Goal: Check status

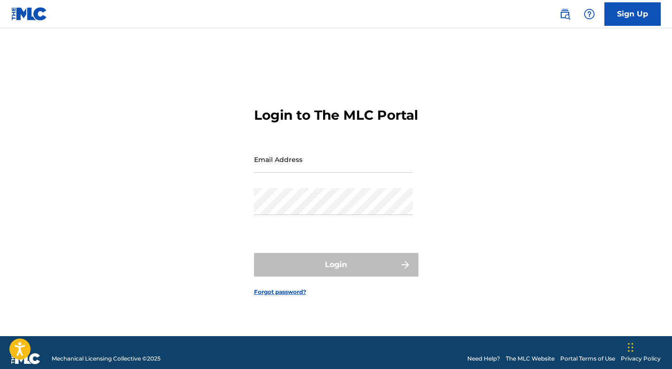
click at [317, 169] on input "Email Address" at bounding box center [333, 159] width 159 height 27
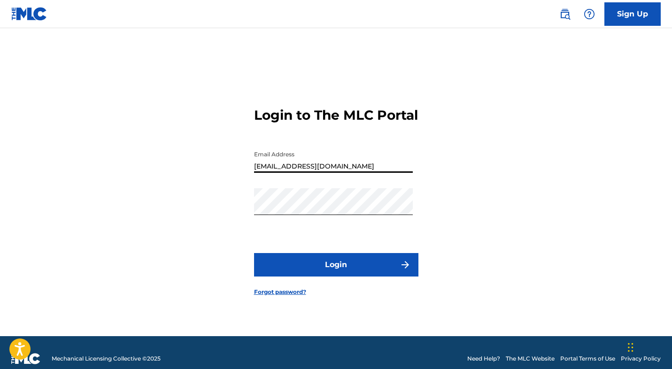
type input "[EMAIL_ADDRESS][DOMAIN_NAME]"
click at [338, 272] on button "Login" at bounding box center [336, 264] width 164 height 23
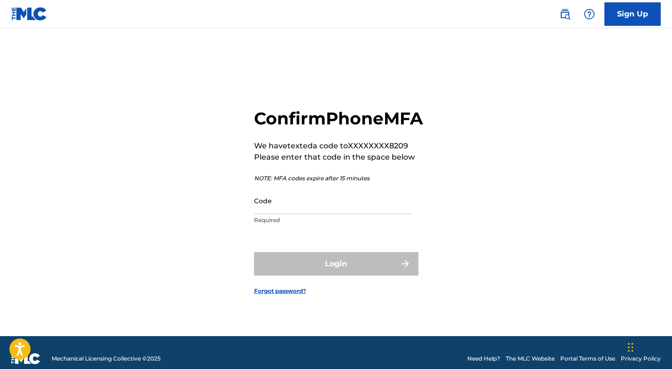
click at [338, 214] on input "Code" at bounding box center [333, 200] width 159 height 27
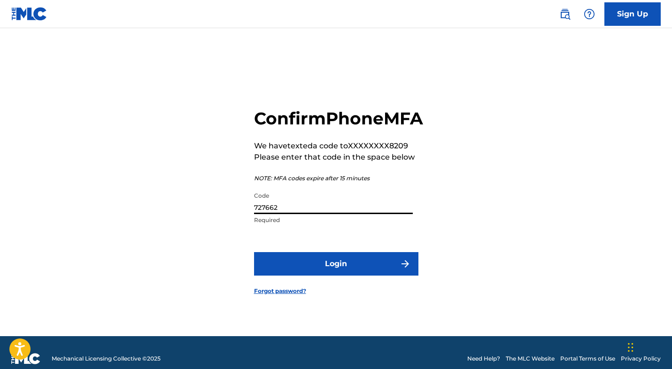
type input "727662"
click at [333, 268] on button "Login" at bounding box center [336, 263] width 164 height 23
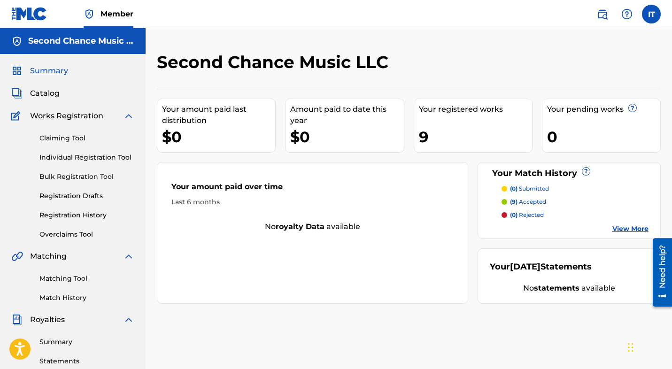
click at [523, 201] on p "(9) accepted" at bounding box center [528, 202] width 36 height 8
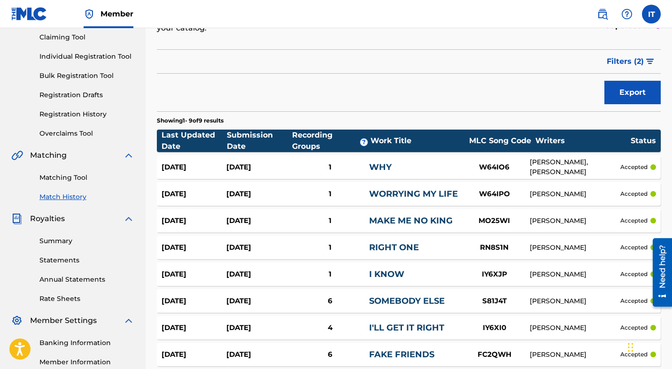
scroll to position [101, 0]
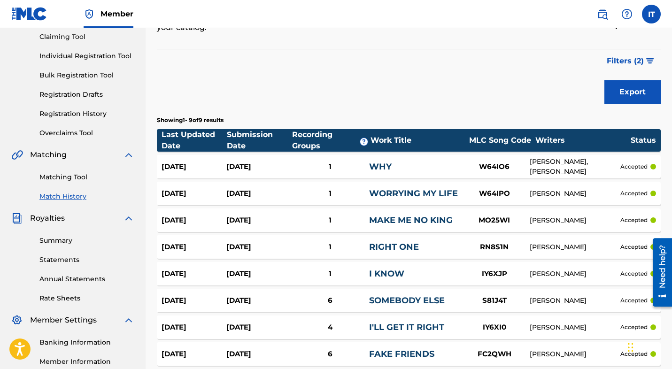
click at [71, 196] on link "Match History" at bounding box center [86, 197] width 95 height 10
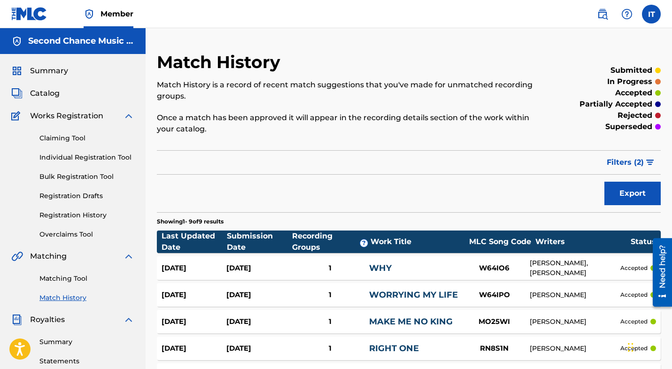
scroll to position [3, 0]
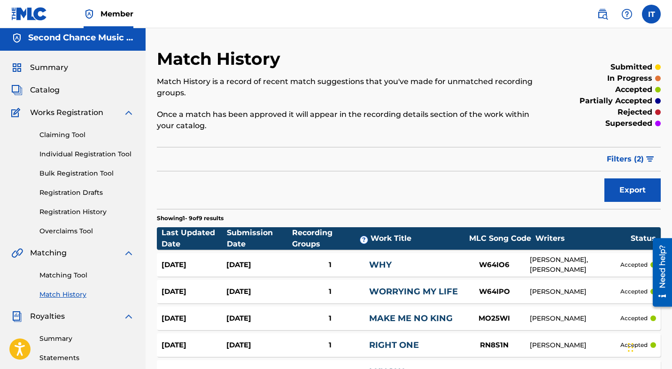
click at [234, 263] on div "Sep 4, 2025" at bounding box center [258, 265] width 65 height 11
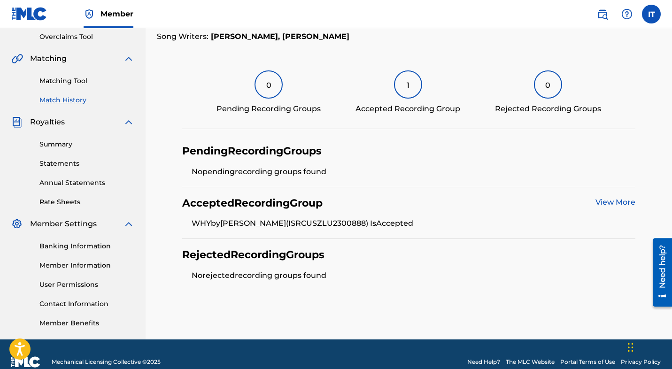
scroll to position [204, 0]
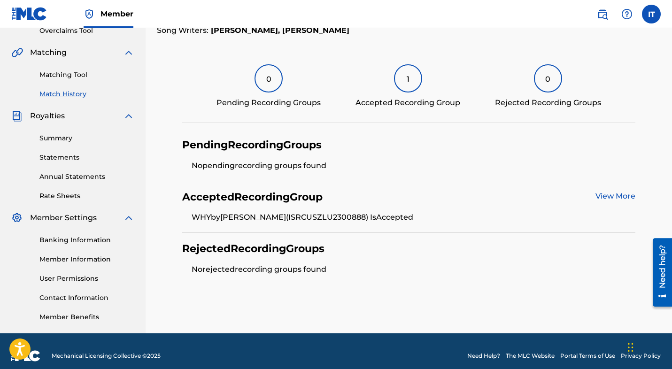
click at [64, 138] on link "Summary" at bounding box center [86, 138] width 95 height 10
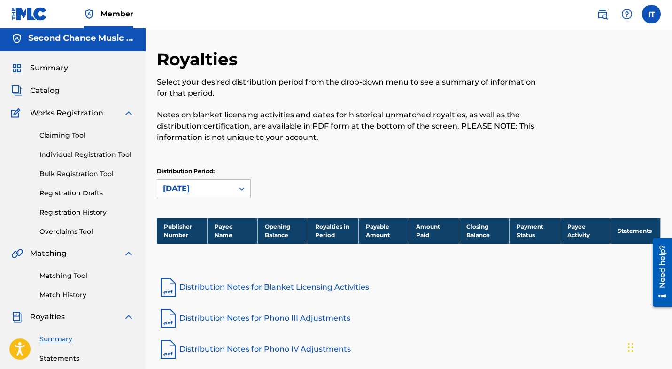
scroll to position [8, 0]
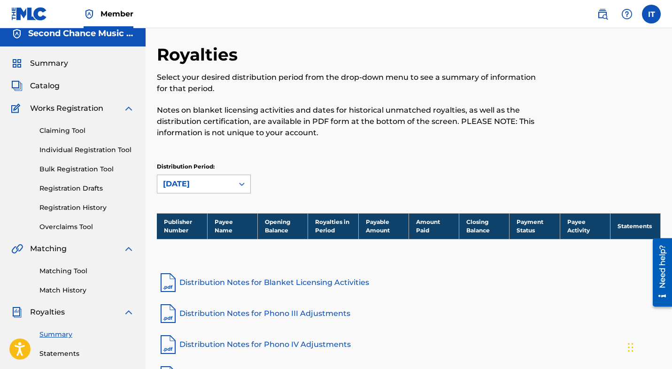
click at [194, 185] on div "September 2025" at bounding box center [195, 183] width 65 height 11
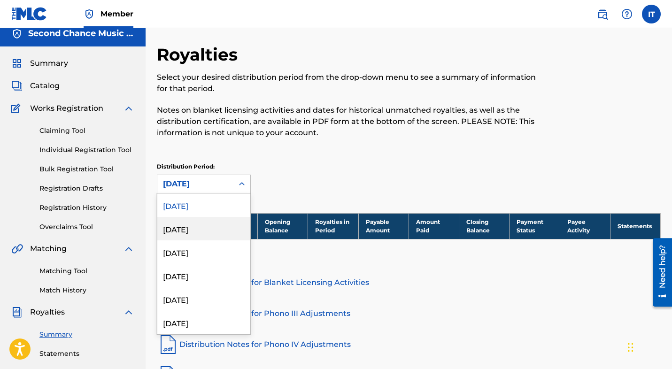
click at [192, 229] on div "August 2025" at bounding box center [203, 228] width 93 height 23
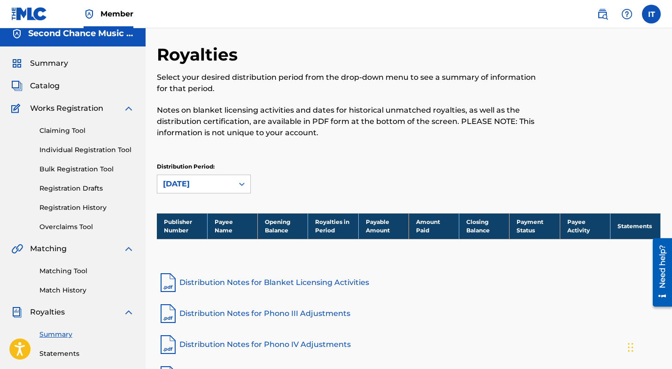
click at [195, 187] on div "August 2025" at bounding box center [195, 183] width 65 height 11
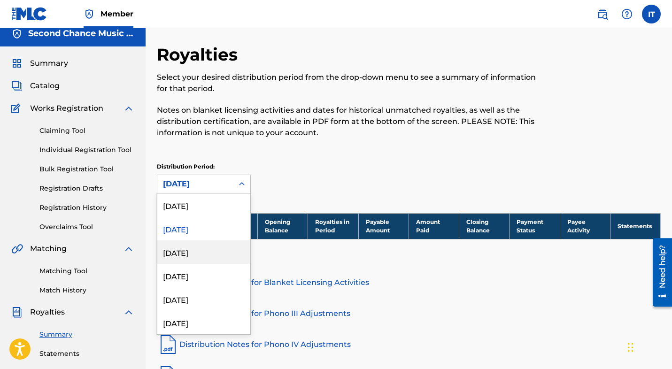
click at [200, 250] on div "July 2025" at bounding box center [203, 251] width 93 height 23
click at [206, 186] on div "July 2025" at bounding box center [195, 183] width 65 height 11
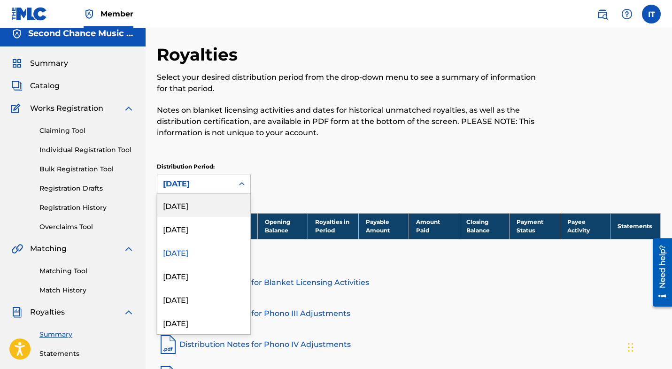
click at [204, 198] on div "September 2025" at bounding box center [203, 204] width 93 height 23
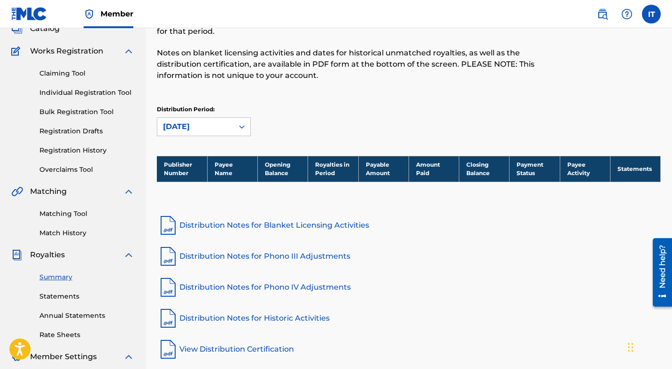
scroll to position [116, 0]
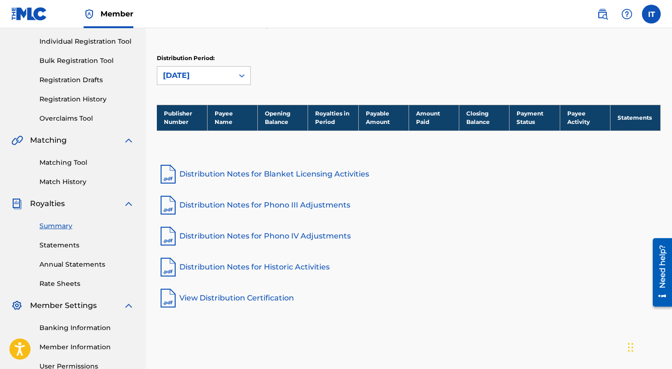
click at [68, 247] on link "Statements" at bounding box center [86, 245] width 95 height 10
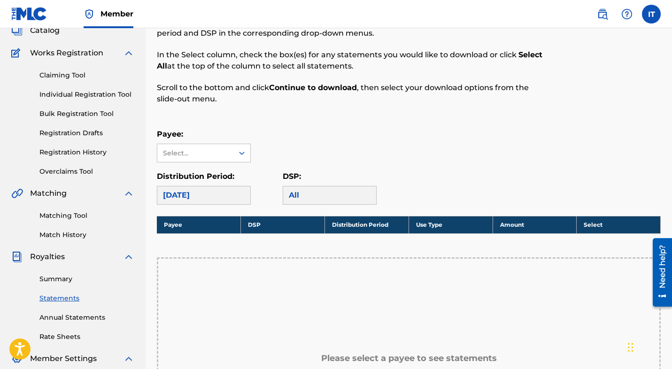
scroll to position [148, 0]
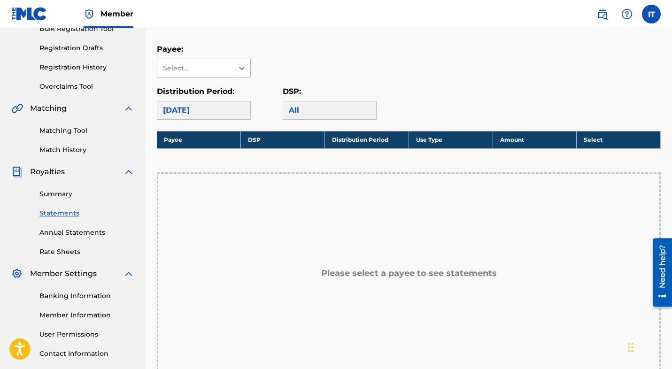
click at [217, 64] on div "Select..." at bounding box center [195, 68] width 64 height 10
click at [214, 84] on div "No options" at bounding box center [203, 86] width 93 height 19
click at [329, 27] on nav "Member IT IT IAN TSAN ianandrewtsan@gmail.com Notification Preferences Profile …" at bounding box center [336, 14] width 672 height 28
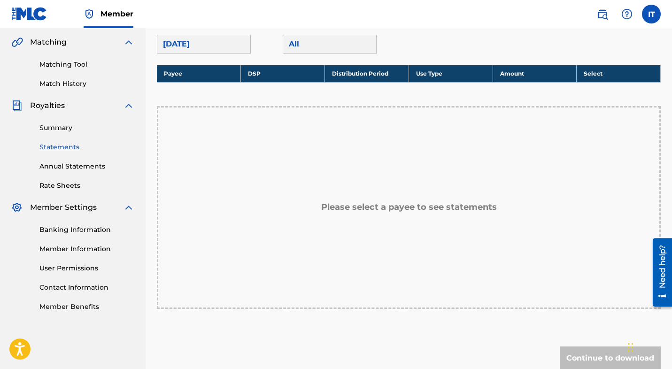
scroll to position [199, 0]
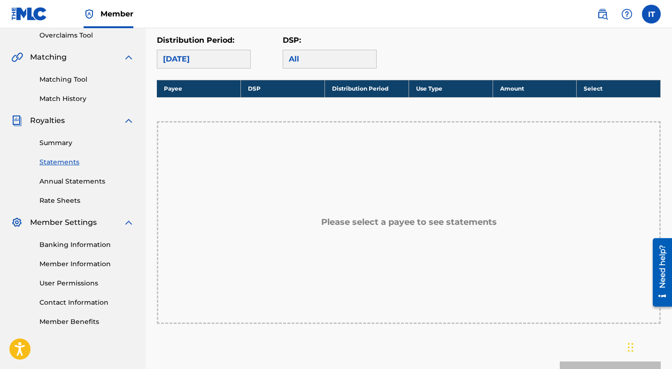
click at [95, 198] on link "Rate Sheets" at bounding box center [86, 201] width 95 height 10
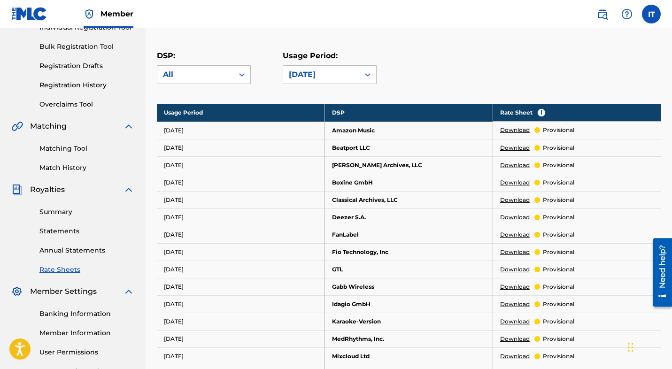
scroll to position [21, 0]
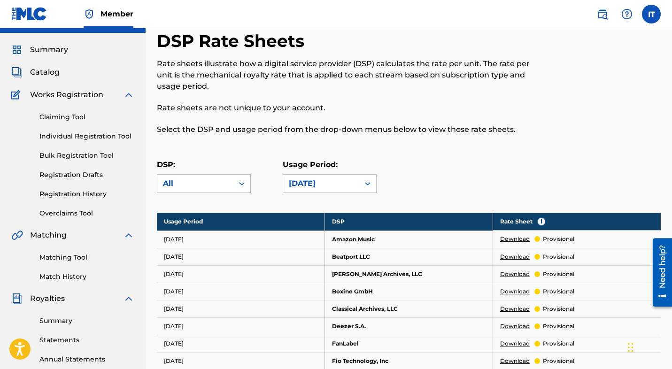
click at [43, 73] on span "Catalog" at bounding box center [45, 72] width 30 height 11
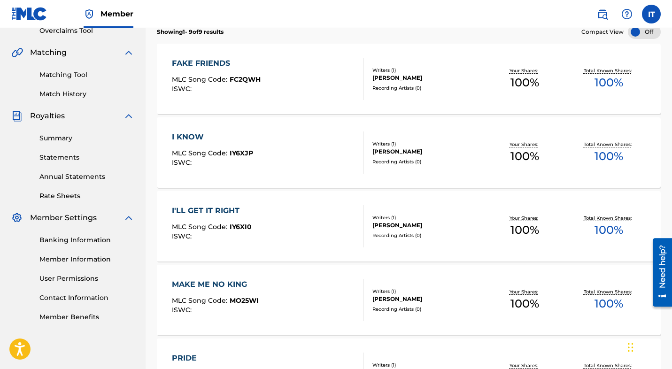
scroll to position [419, 0]
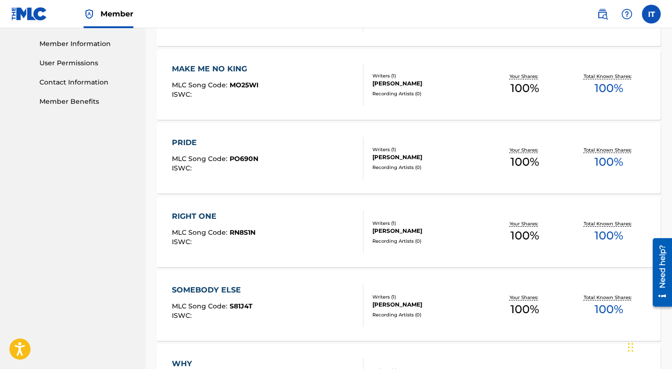
click at [184, 139] on div "PRIDE" at bounding box center [215, 142] width 86 height 11
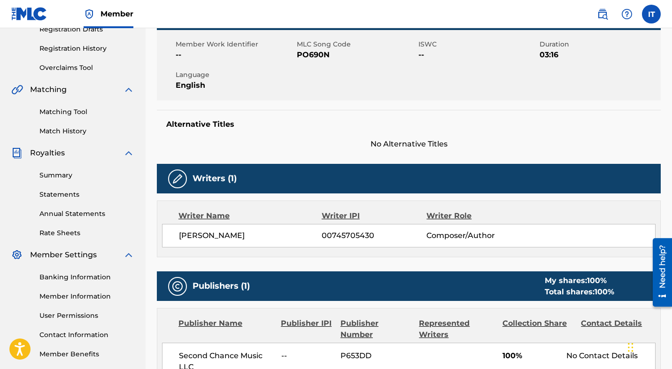
scroll to position [58, 0]
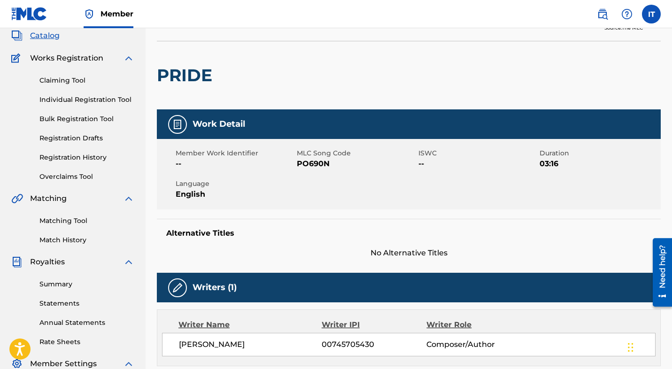
click at [100, 220] on link "Matching Tool" at bounding box center [86, 221] width 95 height 10
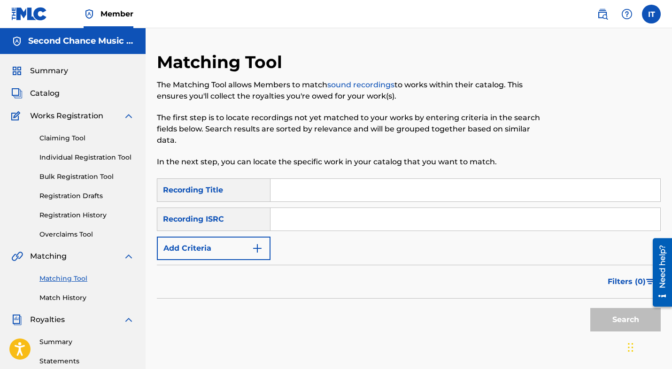
click at [226, 244] on button "Add Criteria" at bounding box center [214, 248] width 114 height 23
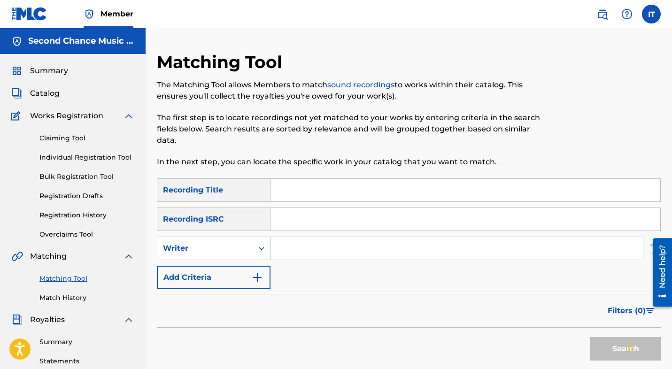
click at [73, 296] on link "Match History" at bounding box center [86, 298] width 95 height 10
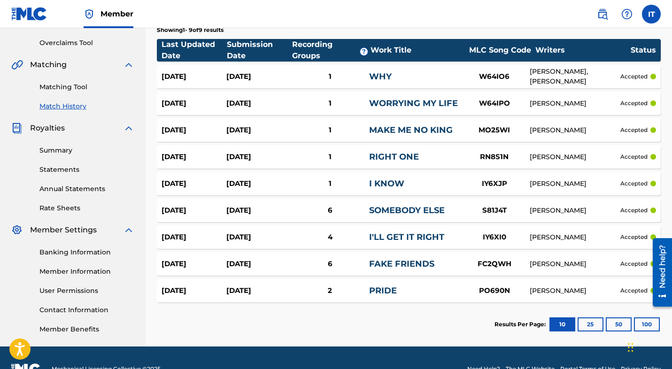
scroll to position [194, 0]
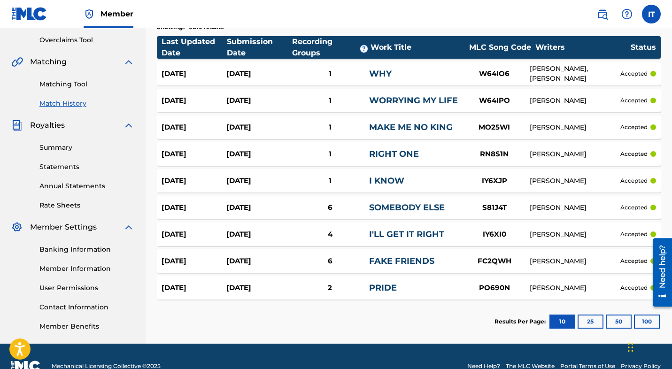
click at [219, 286] on div "Sep 17, 2025" at bounding box center [193, 288] width 65 height 11
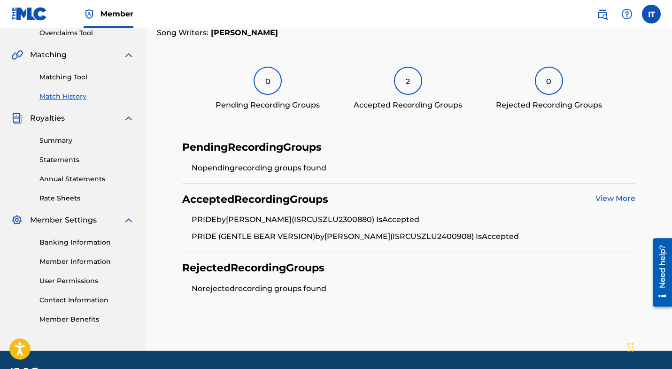
scroll to position [228, 0]
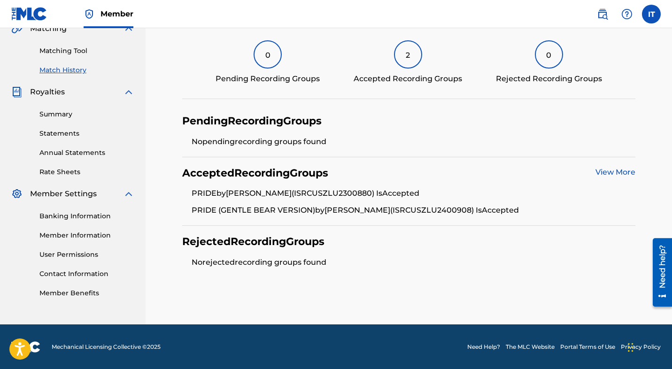
click at [602, 168] on link "View More" at bounding box center [615, 172] width 40 height 9
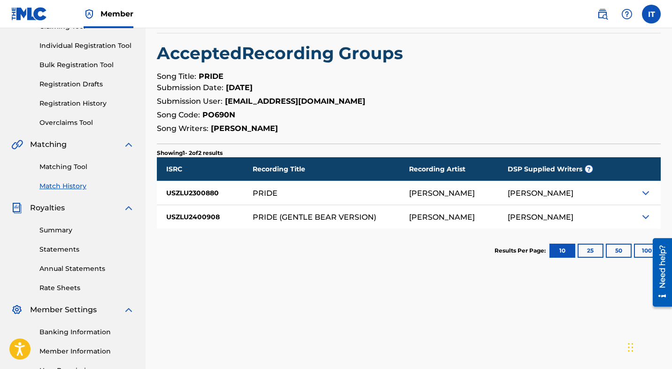
scroll to position [113, 0]
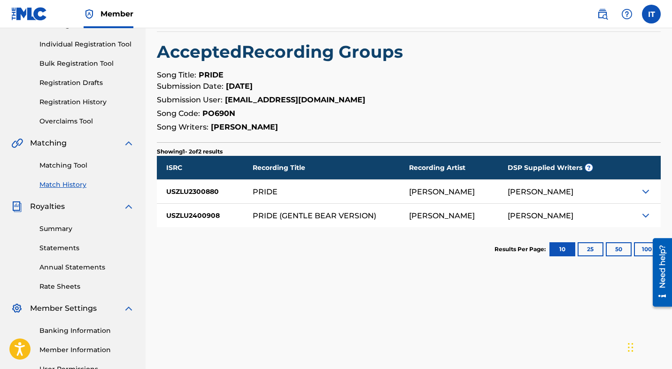
click at [646, 191] on img at bounding box center [645, 191] width 11 height 11
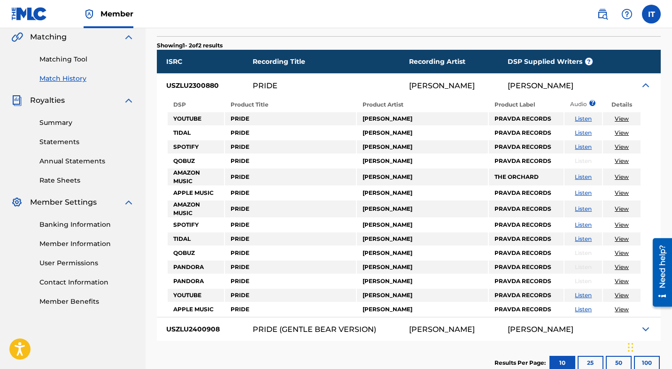
scroll to position [221, 0]
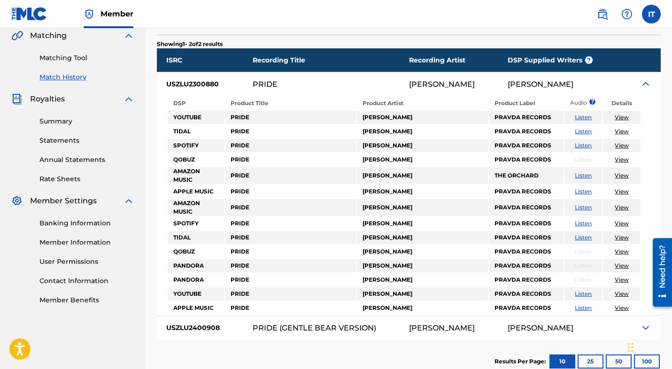
click at [621, 131] on link "View" at bounding box center [621, 131] width 14 height 7
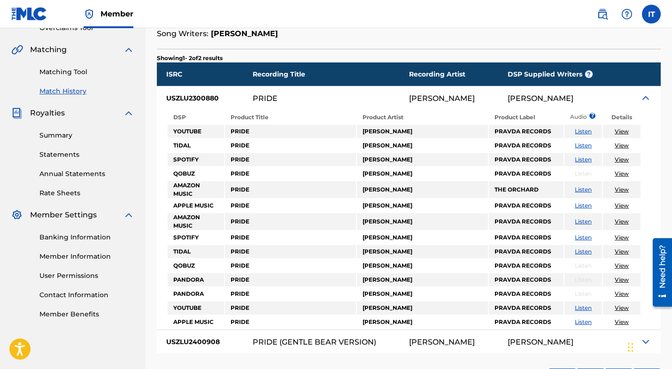
scroll to position [200, 0]
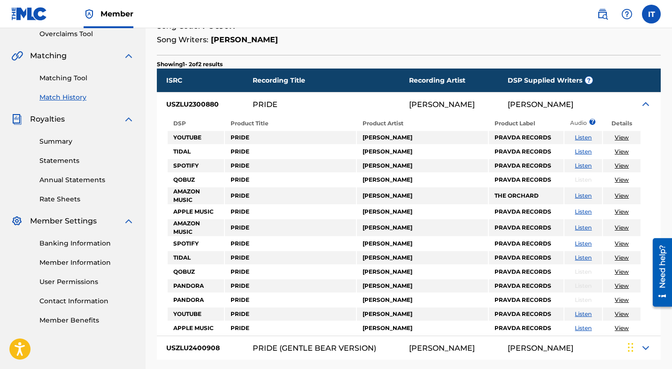
click at [108, 261] on link "Member Information" at bounding box center [86, 263] width 95 height 10
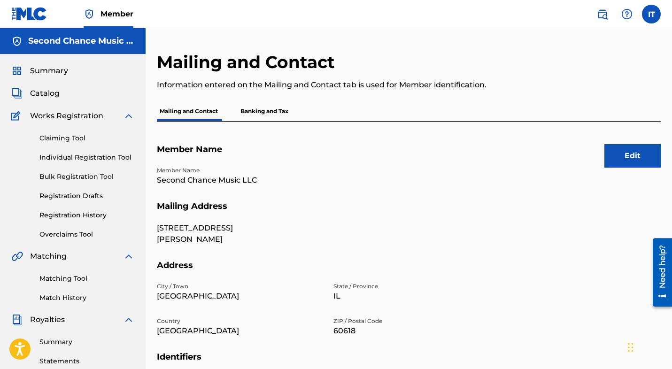
click at [267, 111] on p "Banking and Tax" at bounding box center [265, 111] width 54 height 20
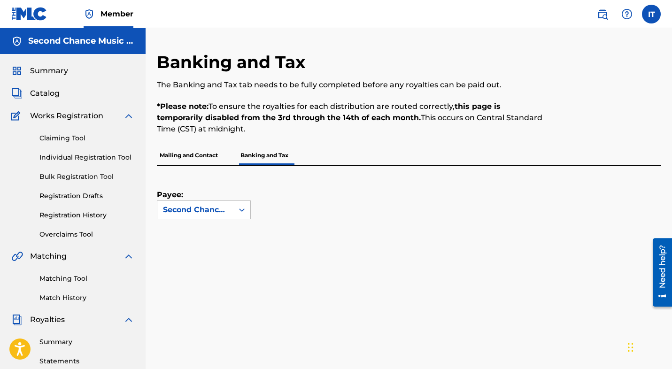
click at [61, 73] on span "Summary" at bounding box center [49, 70] width 38 height 11
